Goal: Task Accomplishment & Management: Manage account settings

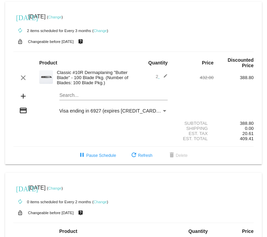
click at [61, 16] on link "Change" at bounding box center [54, 17] width 13 height 4
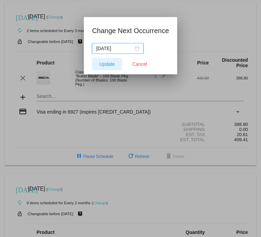
click at [109, 65] on span "Update" at bounding box center [107, 63] width 15 height 5
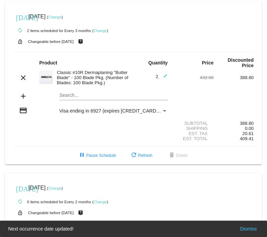
click at [61, 17] on link "Change" at bounding box center [54, 17] width 13 height 4
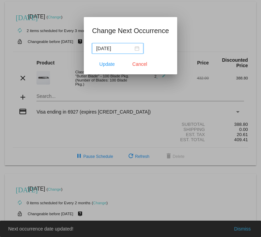
click at [136, 47] on div "[DATE]" at bounding box center [117, 49] width 43 height 8
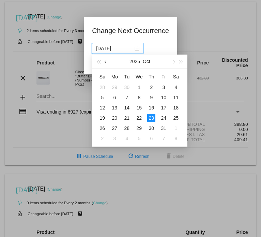
click at [107, 59] on button "button" at bounding box center [107, 62] width 8 height 14
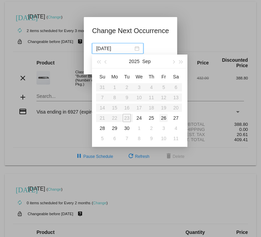
click at [163, 117] on div "26" at bounding box center [164, 118] width 8 height 8
type input "[DATE]"
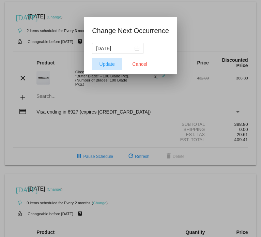
click at [107, 63] on span "Update" at bounding box center [107, 63] width 15 height 5
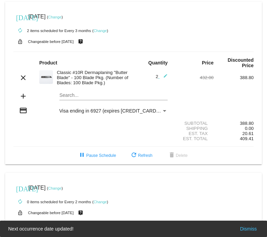
click at [161, 111] on div "Payment Method" at bounding box center [164, 110] width 6 height 5
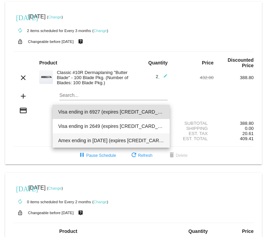
click at [131, 142] on span "Amex ending in [DATE] (expires [CREDIT_CARD_DATA])" at bounding box center [111, 140] width 106 height 14
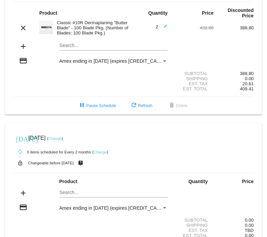
scroll to position [85, 0]
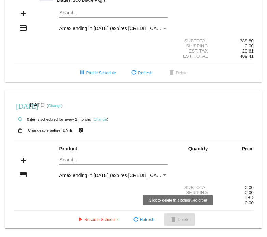
click at [184, 216] on button "delete Delete" at bounding box center [179, 220] width 31 height 12
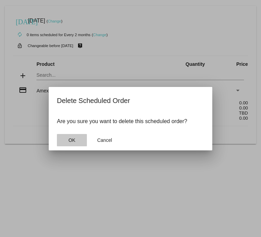
click at [74, 137] on span "OK" at bounding box center [72, 139] width 7 height 5
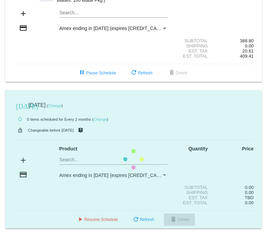
scroll to position [0, 0]
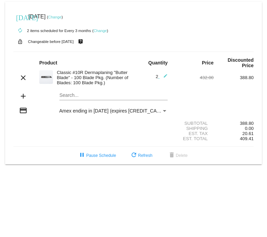
click at [25, 94] on mat-icon "add" at bounding box center [23, 96] width 8 height 8
